Goal: Information Seeking & Learning: Learn about a topic

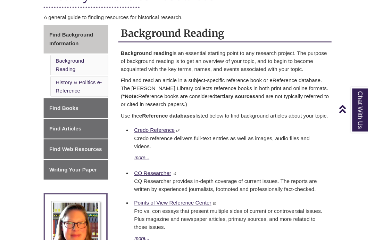
scroll to position [137, 0]
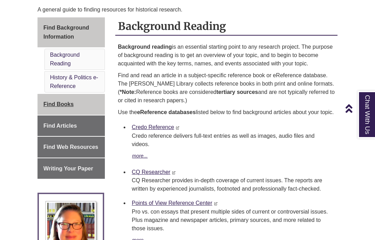
click at [66, 103] on span "Find Books" at bounding box center [58, 104] width 30 height 6
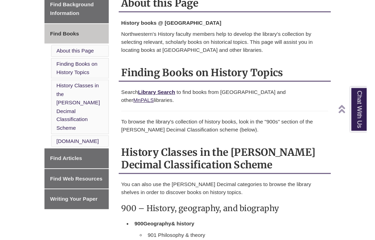
scroll to position [171, 0]
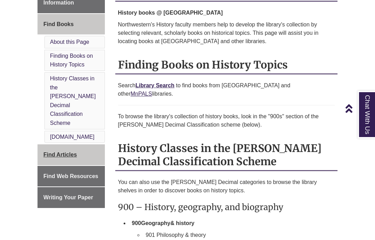
click at [58, 152] on span "Find Articles" at bounding box center [59, 155] width 33 height 6
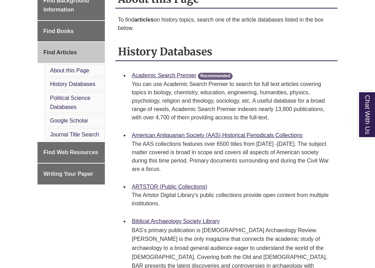
scroll to position [164, 0]
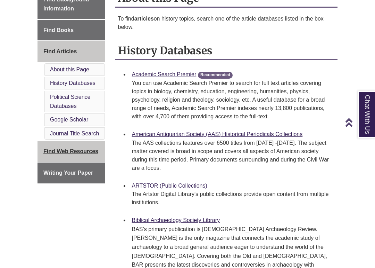
click at [52, 149] on span "Find Web Resources" at bounding box center [70, 151] width 55 height 6
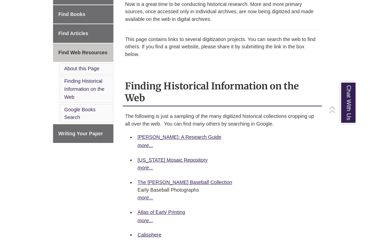
scroll to position [205, 0]
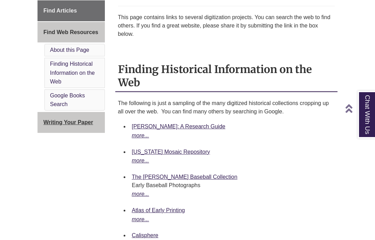
click at [60, 119] on link "Writing Your Paper This link opens in a new window This link opens in a new win…" at bounding box center [71, 122] width 67 height 21
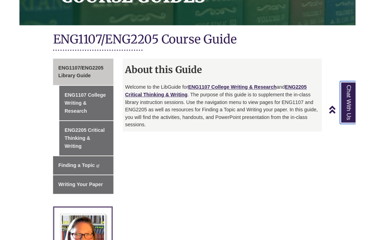
scroll to position [107, 0]
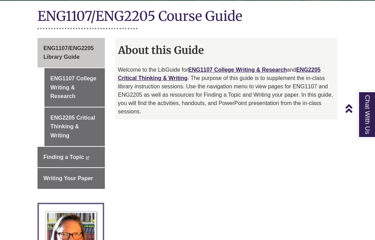
click at [63, 81] on link "ENG1107 College Writing & Research" at bounding box center [74, 87] width 60 height 39
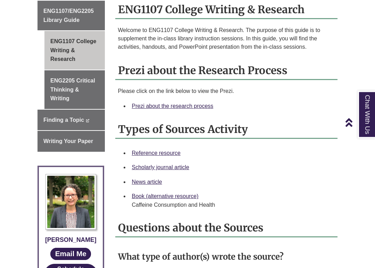
scroll to position [135, 0]
click at [153, 107] on link "Prezi about the research process" at bounding box center [173, 106] width 82 height 6
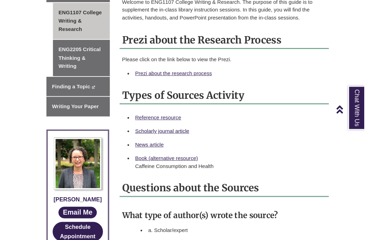
scroll to position [149, 0]
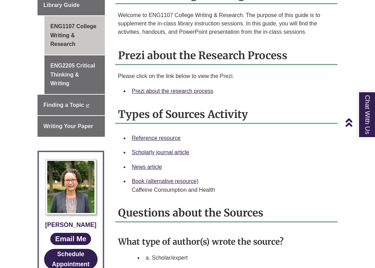
click at [174, 141] on link "Reference resource" at bounding box center [156, 138] width 49 height 6
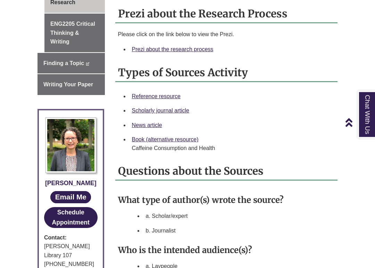
scroll to position [192, 0]
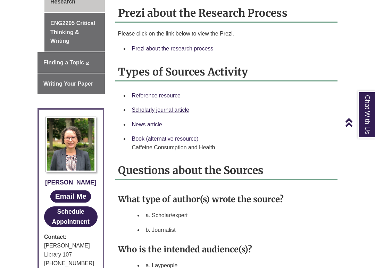
click at [183, 112] on link "Scholarly journal article" at bounding box center [160, 110] width 57 height 6
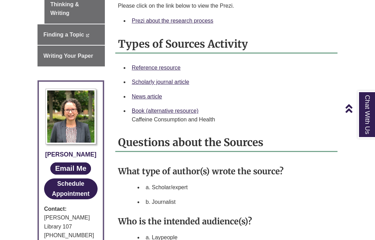
click at [151, 97] on link "News article" at bounding box center [147, 96] width 30 height 6
click at [194, 109] on link "Book (alternative resource)" at bounding box center [165, 111] width 67 height 6
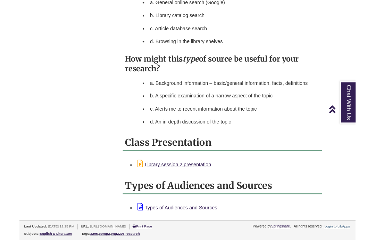
scroll to position [649, 0]
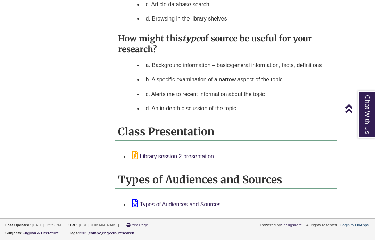
click at [201, 157] on link "Library session 2 presentation" at bounding box center [173, 156] width 82 height 6
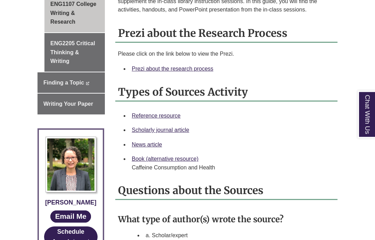
scroll to position [167, 0]
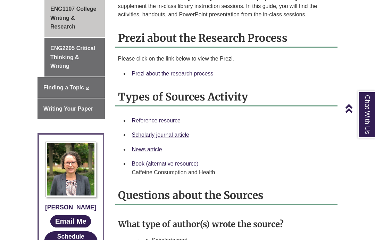
click at [63, 59] on link "ENG2205 Critical Thinking & Writing" at bounding box center [74, 57] width 60 height 39
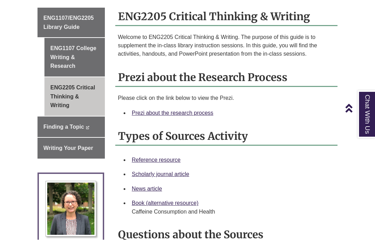
scroll to position [148, 0]
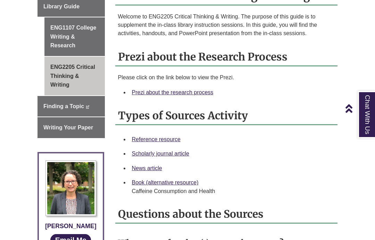
click at [54, 105] on span "Finding a Topic" at bounding box center [63, 106] width 41 height 6
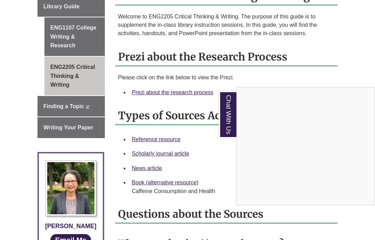
click at [64, 129] on div "Chat With Us" at bounding box center [187, 120] width 375 height 240
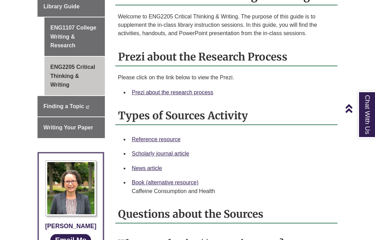
click at [67, 127] on span "Writing Your Paper" at bounding box center [68, 127] width 50 height 6
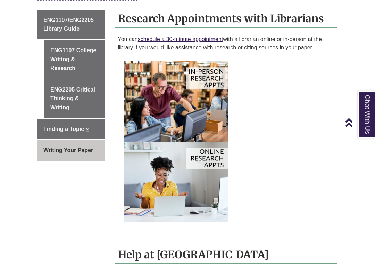
scroll to position [136, 0]
